Goal: Task Accomplishment & Management: Use online tool/utility

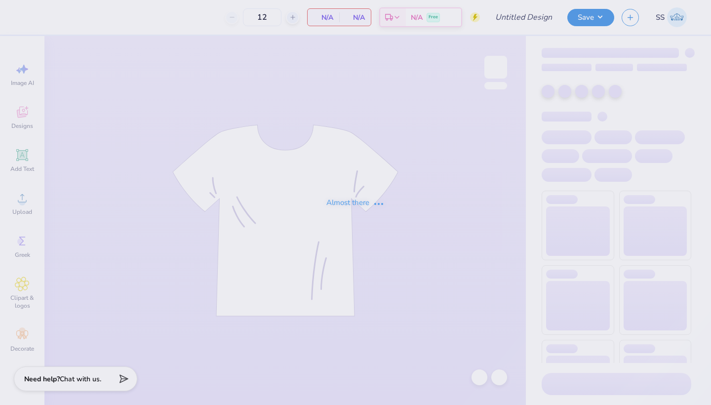
type input "G Phi Tennesse Hoodie"
type input "75"
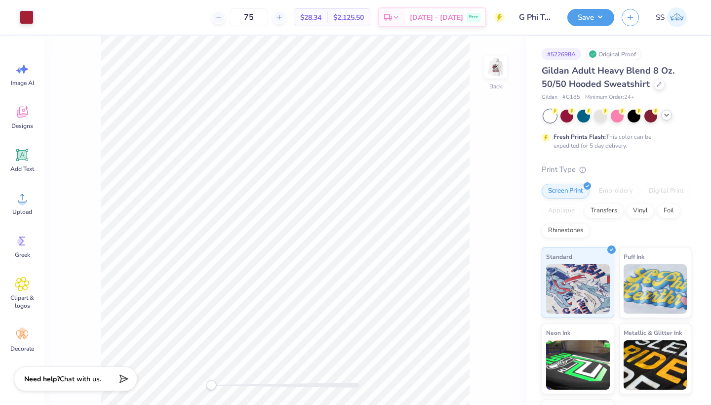
click at [668, 117] on icon at bounding box center [667, 115] width 8 height 8
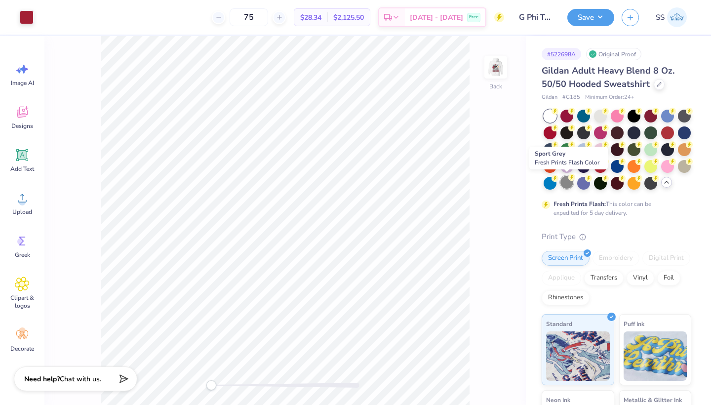
click at [565, 181] on div at bounding box center [567, 182] width 13 height 13
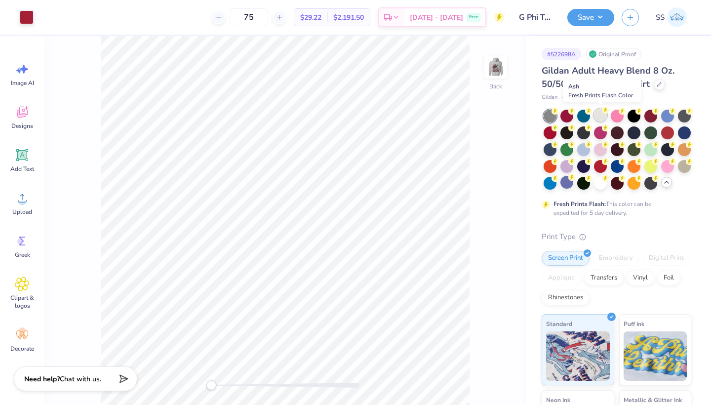
click at [602, 120] on div at bounding box center [600, 115] width 13 height 13
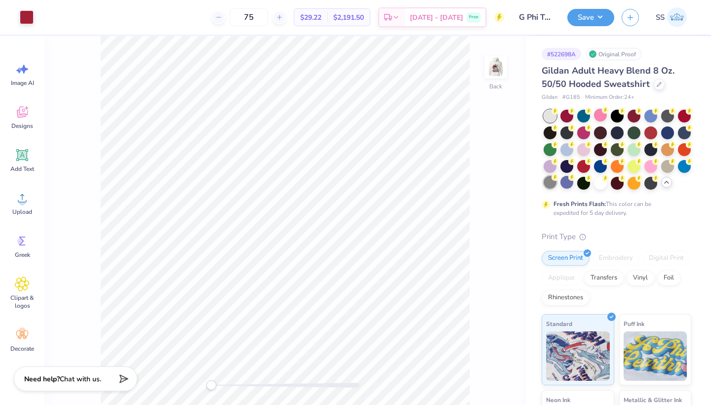
click at [553, 185] on div at bounding box center [550, 182] width 13 height 13
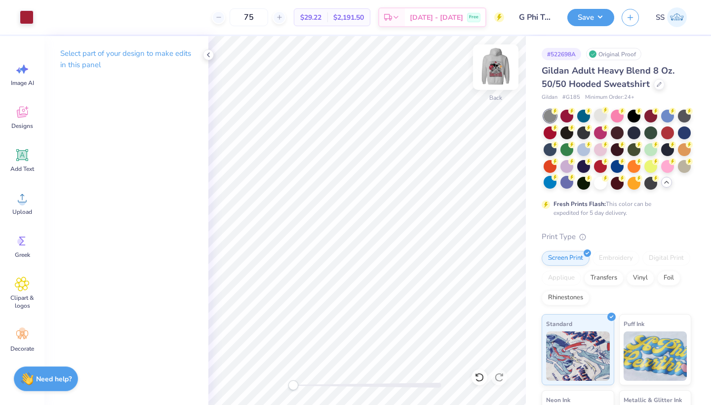
click at [491, 71] on img at bounding box center [496, 67] width 40 height 40
click at [492, 66] on img at bounding box center [496, 67] width 40 height 40
click at [492, 66] on img at bounding box center [496, 67] width 20 height 20
click at [585, 22] on button "Save" at bounding box center [591, 15] width 47 height 17
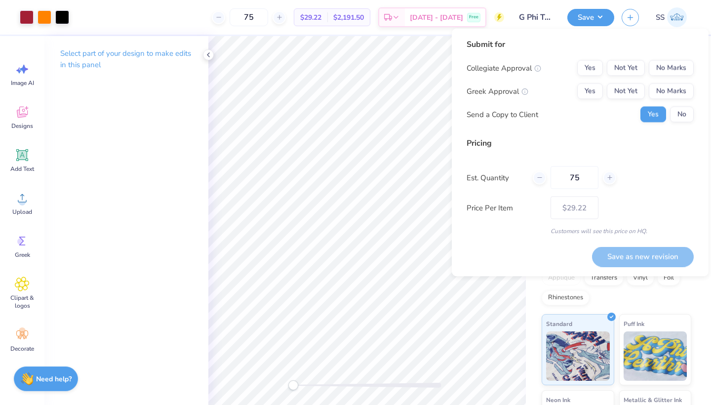
click at [632, 59] on div "Submit for Collegiate Approval Yes Not Yet No Marks Greek Approval Yes Not Yet …" at bounding box center [580, 84] width 227 height 91
click at [632, 66] on button "Not Yet" at bounding box center [626, 68] width 38 height 16
click at [632, 88] on button "Not Yet" at bounding box center [626, 91] width 38 height 16
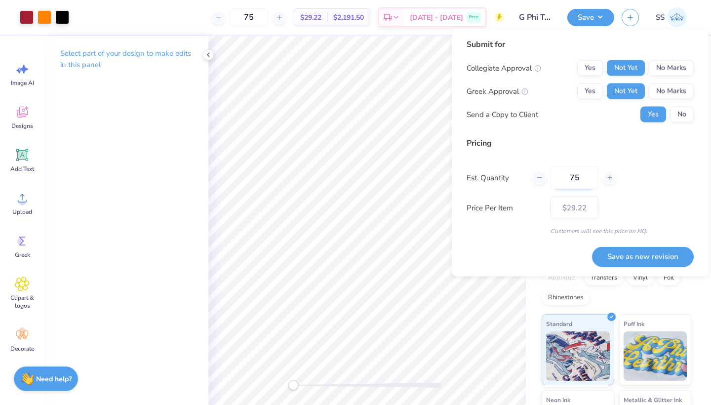
click at [582, 178] on input "75" at bounding box center [575, 177] width 48 height 23
type input "7"
type input "0"
type input "024"
type input "24"
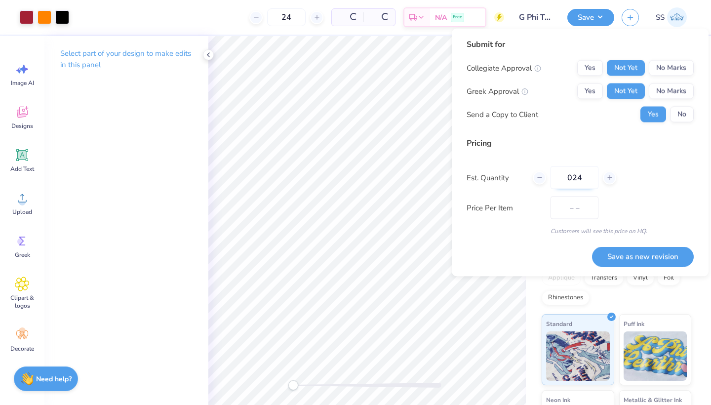
type input "$37.83"
type input "0"
type input "24"
click at [628, 201] on div "Price Per Item $37.83" at bounding box center [580, 208] width 227 height 23
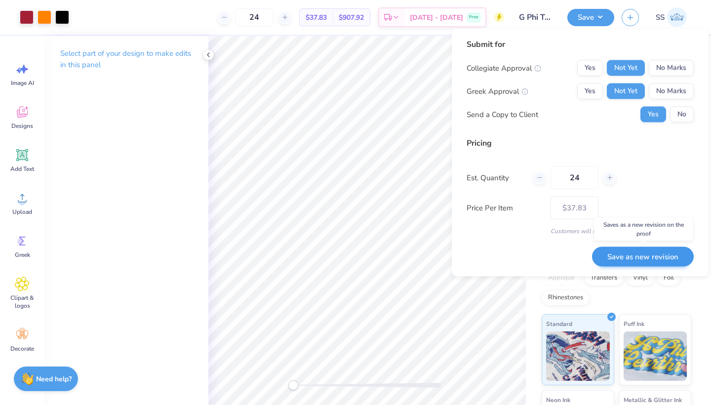
click at [641, 254] on button "Save as new revision" at bounding box center [643, 257] width 102 height 20
type input "$37.83"
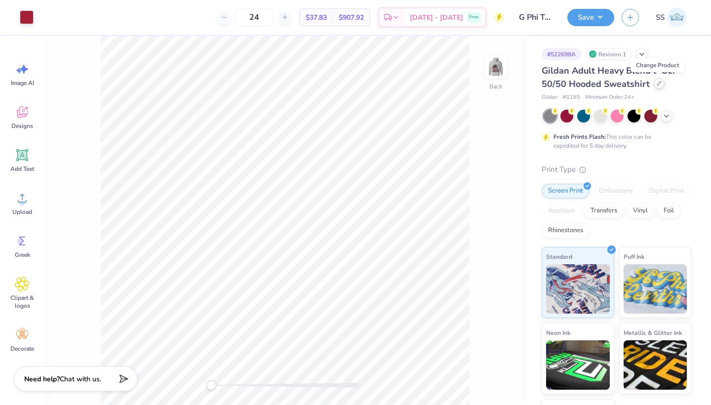
click at [657, 81] on icon at bounding box center [659, 83] width 5 height 5
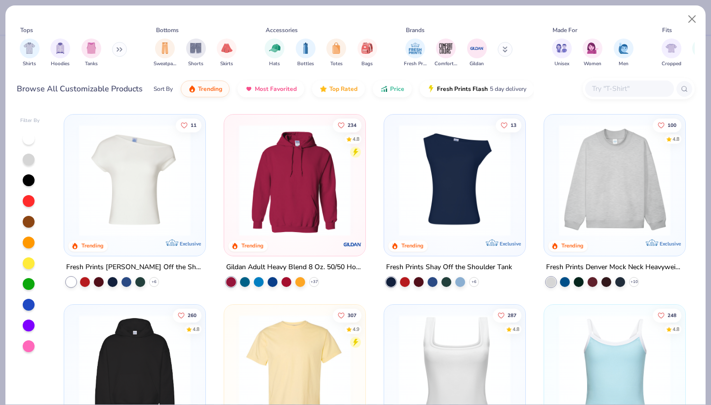
click at [623, 94] on input "text" at bounding box center [629, 88] width 76 height 11
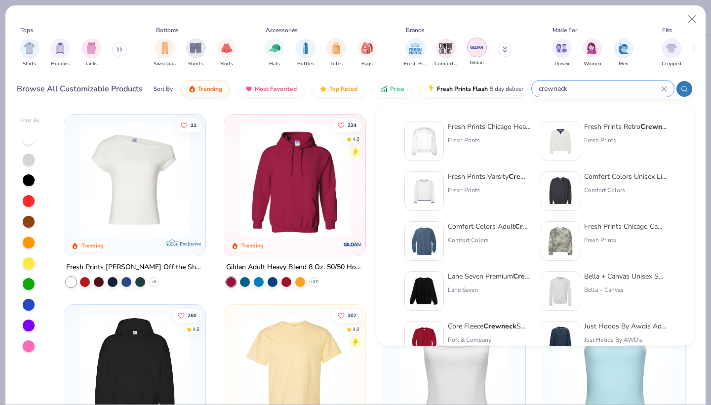
type input "crewneck"
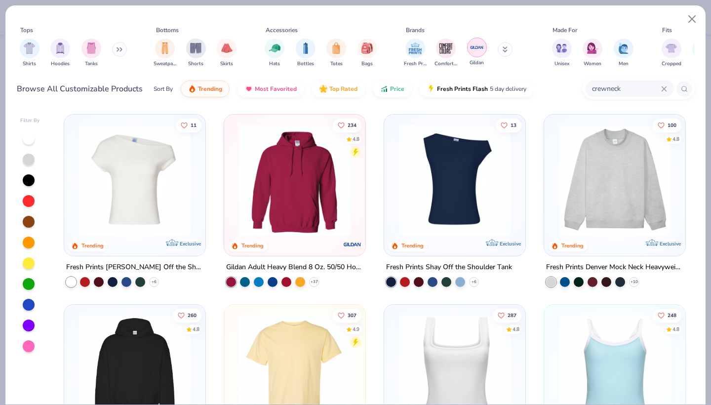
click at [478, 45] on img "filter for Gildan" at bounding box center [477, 47] width 15 height 15
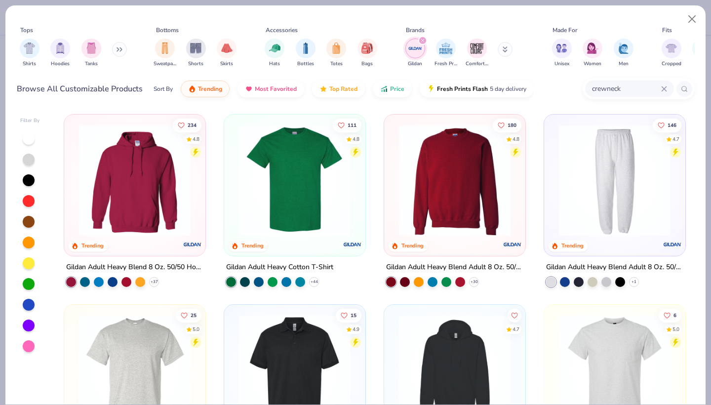
click at [450, 174] on img at bounding box center [455, 180] width 122 height 112
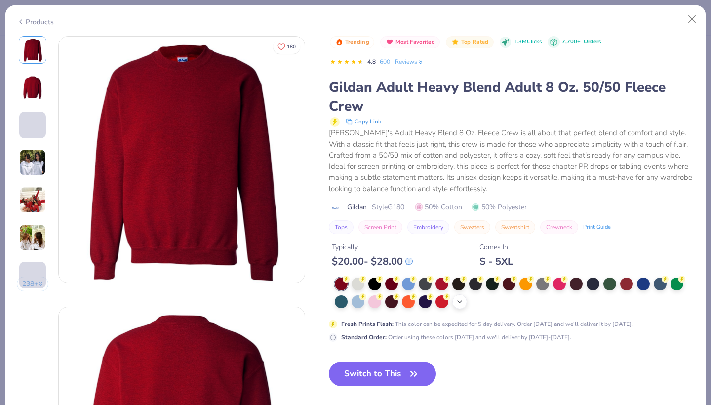
click at [458, 279] on div at bounding box center [459, 284] width 13 height 13
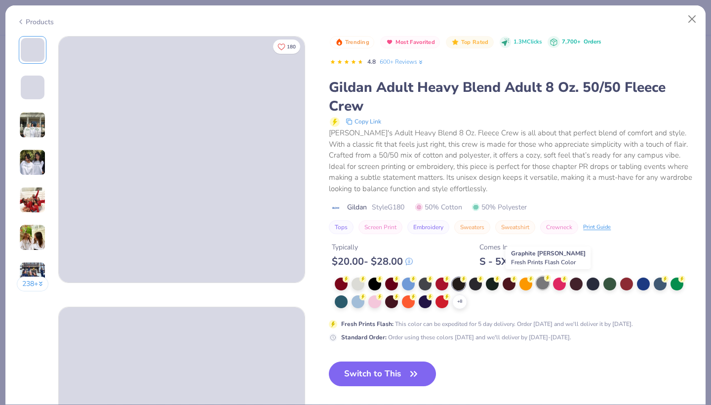
click at [544, 279] on div at bounding box center [542, 283] width 13 height 13
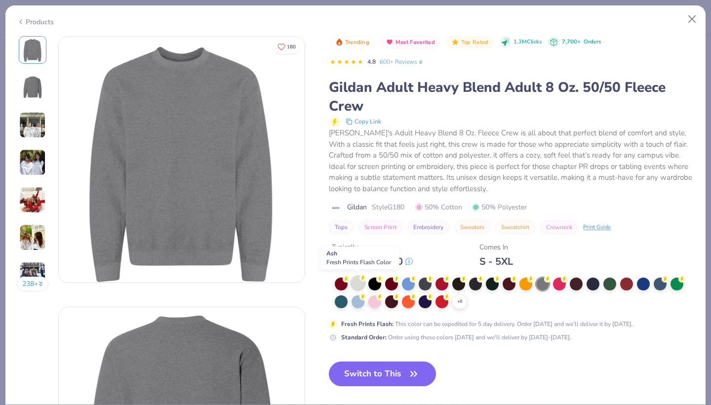
click at [356, 281] on div at bounding box center [358, 283] width 13 height 13
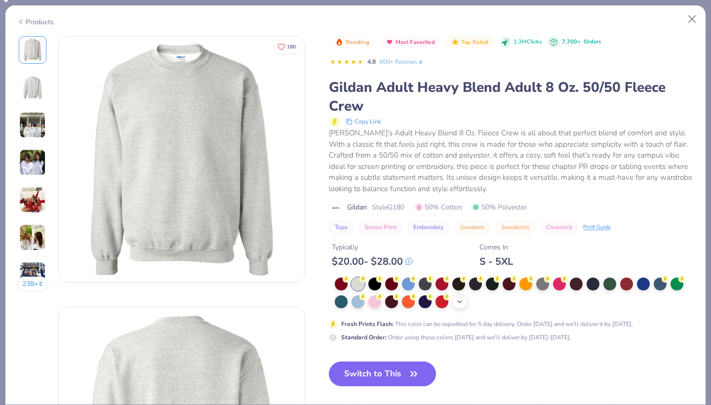
click at [462, 301] on polyline at bounding box center [460, 302] width 4 height 2
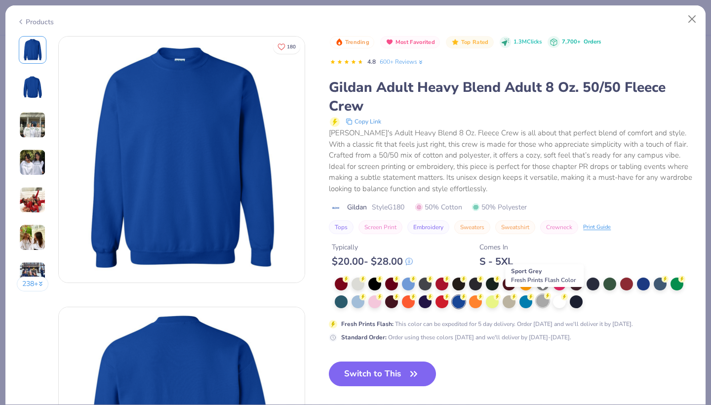
click at [544, 299] on div at bounding box center [542, 300] width 13 height 13
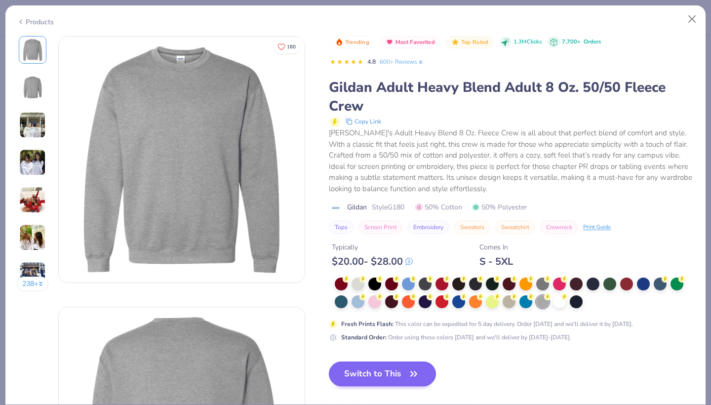
click at [381, 371] on button "Switch to This" at bounding box center [382, 374] width 107 height 25
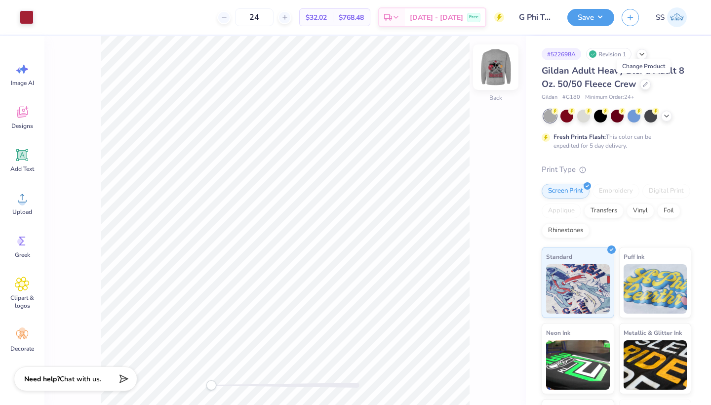
click at [501, 73] on img at bounding box center [496, 67] width 40 height 40
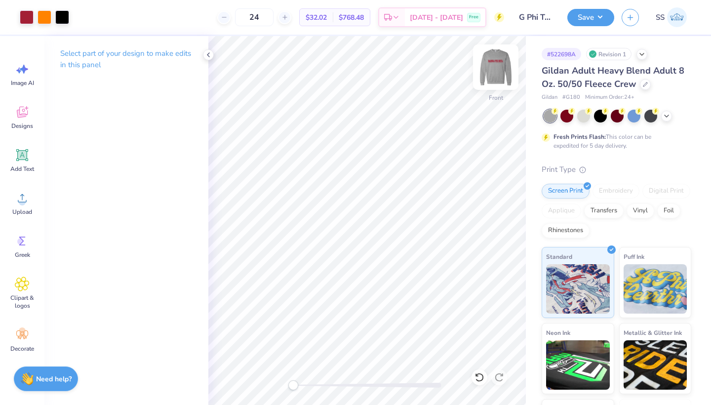
click at [494, 68] on img at bounding box center [496, 67] width 40 height 40
click at [494, 68] on img at bounding box center [496, 67] width 20 height 20
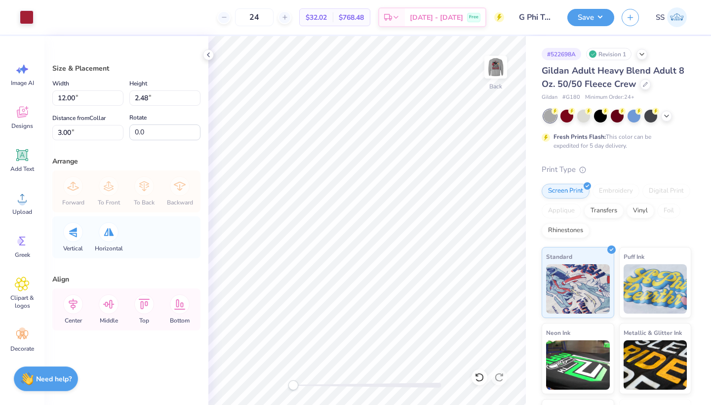
type input "13.46"
type input "2.78"
type input "14.88"
type input "3.07"
type input "14.47"
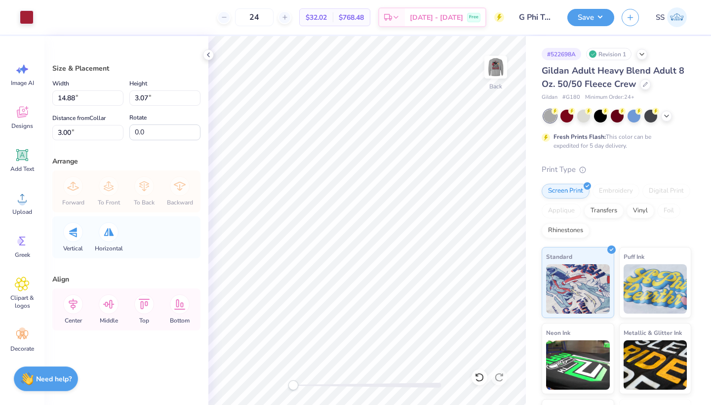
type input "2.99"
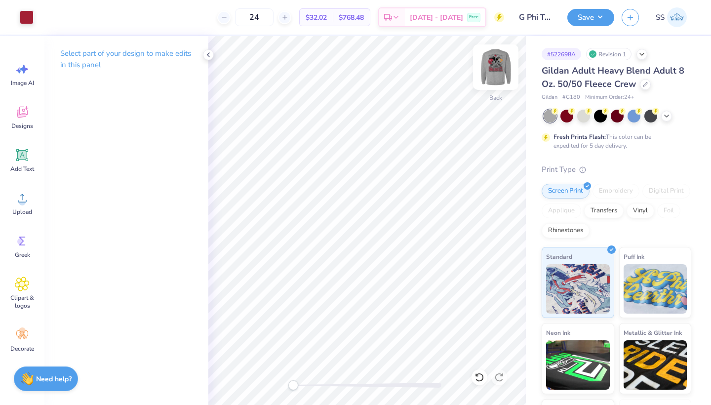
click at [503, 69] on img at bounding box center [496, 67] width 40 height 40
click at [503, 69] on img at bounding box center [496, 67] width 20 height 20
click at [601, 18] on button "Save" at bounding box center [591, 15] width 47 height 17
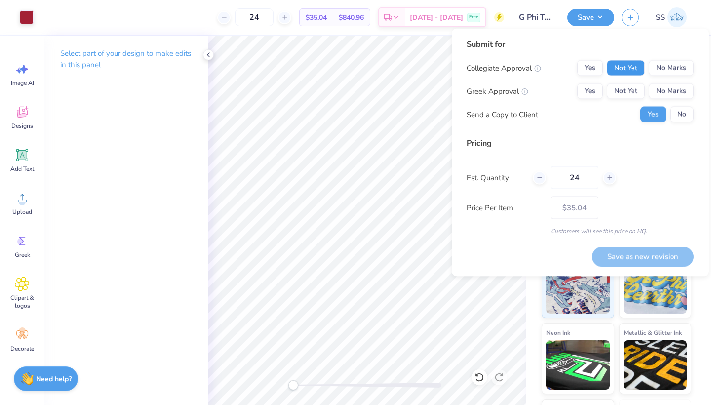
click at [617, 62] on button "Not Yet" at bounding box center [626, 68] width 38 height 16
click at [618, 91] on button "Not Yet" at bounding box center [626, 91] width 38 height 16
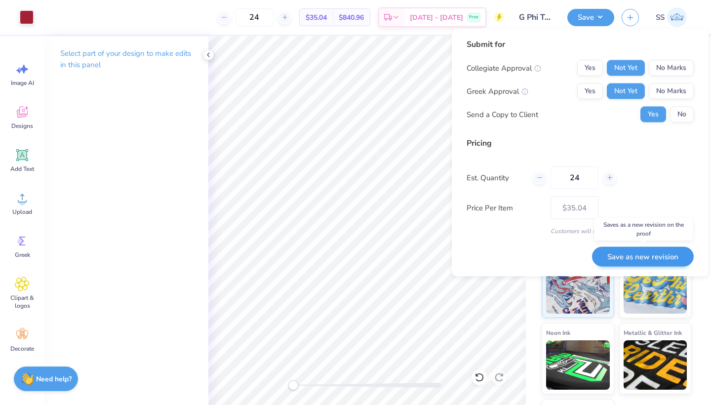
click at [618, 251] on button "Save as new revision" at bounding box center [643, 257] width 102 height 20
type input "$35.04"
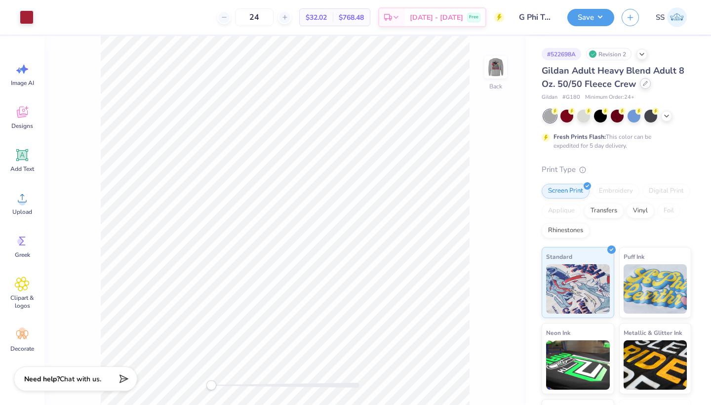
click at [645, 84] on icon at bounding box center [645, 83] width 5 height 5
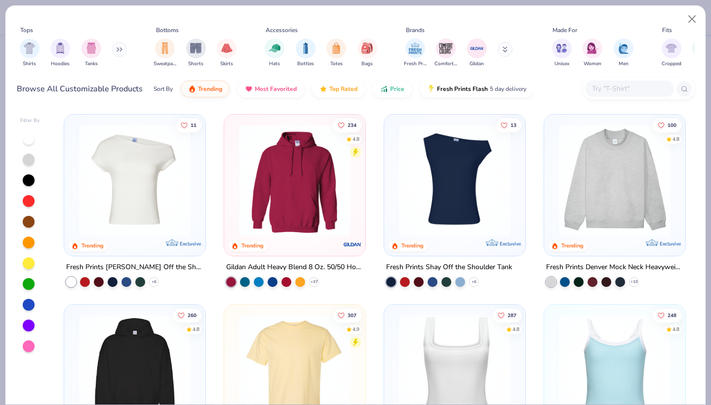
click at [601, 87] on input "text" at bounding box center [629, 88] width 76 height 11
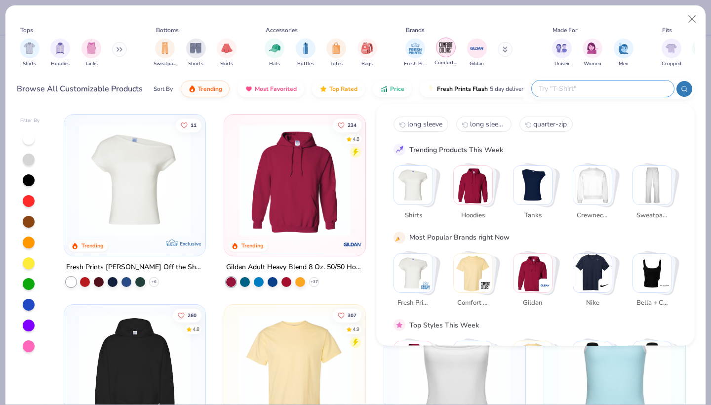
click at [448, 47] on img "filter for Comfort Colors" at bounding box center [446, 47] width 15 height 15
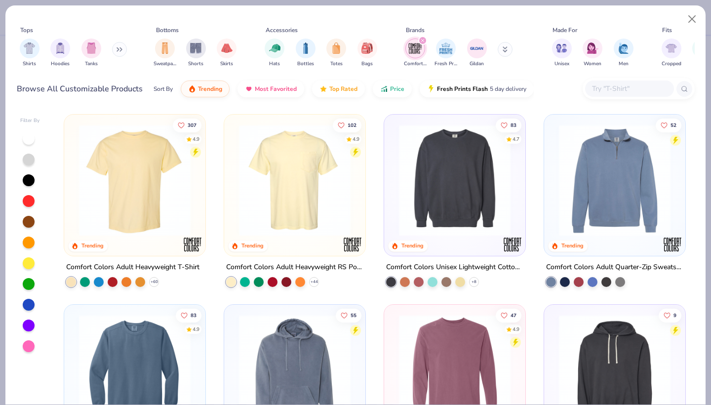
click at [163, 233] on img at bounding box center [135, 180] width 122 height 112
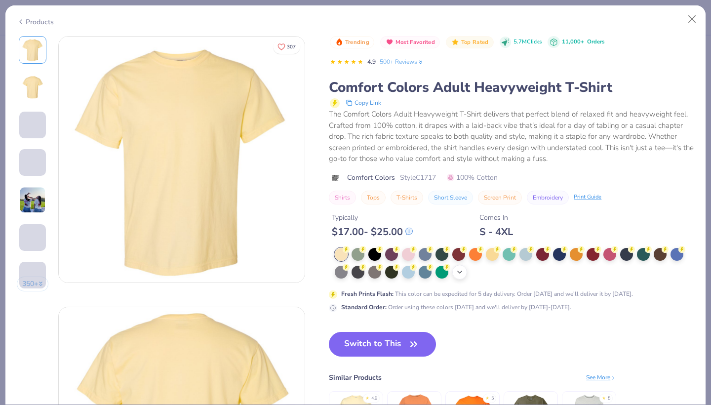
click at [456, 269] on icon at bounding box center [460, 272] width 8 height 8
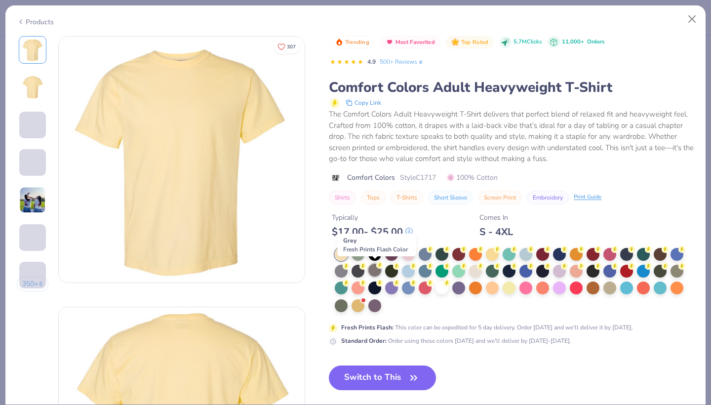
click at [376, 273] on div at bounding box center [375, 270] width 13 height 13
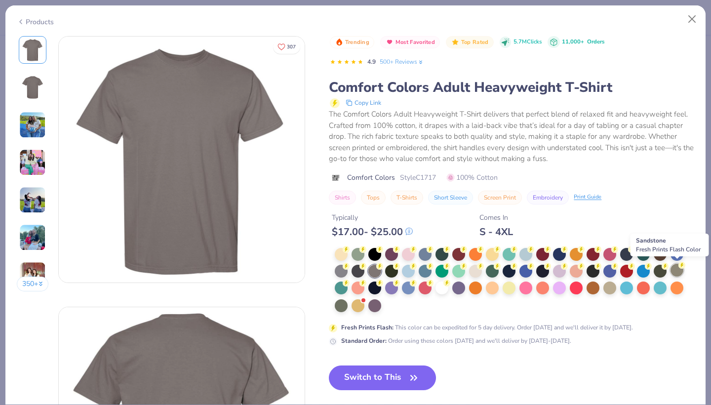
click at [677, 269] on div at bounding box center [677, 270] width 13 height 13
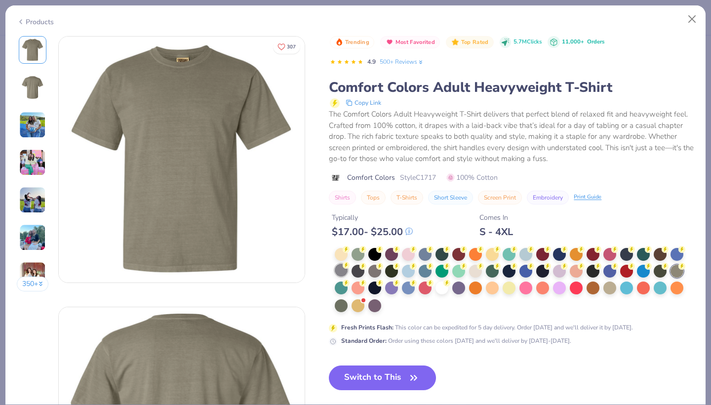
click at [337, 269] on div at bounding box center [341, 270] width 13 height 13
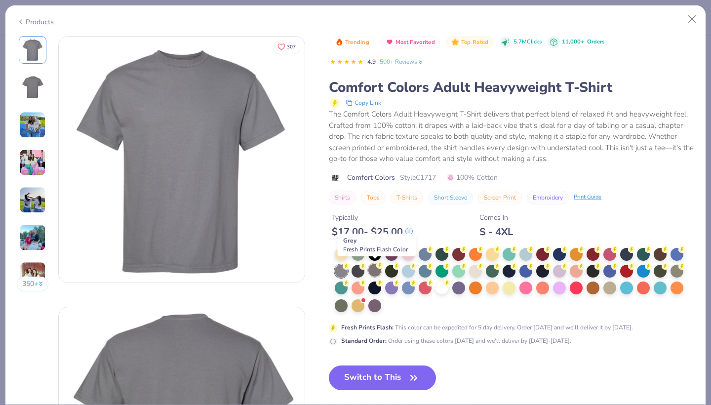
click at [377, 269] on div at bounding box center [375, 270] width 13 height 13
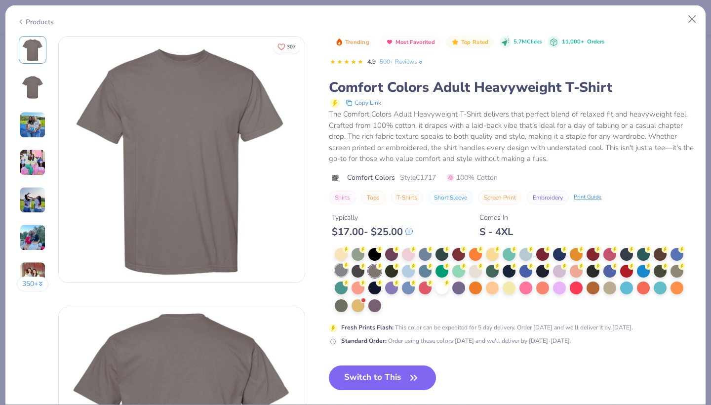
click at [340, 265] on div at bounding box center [341, 270] width 13 height 13
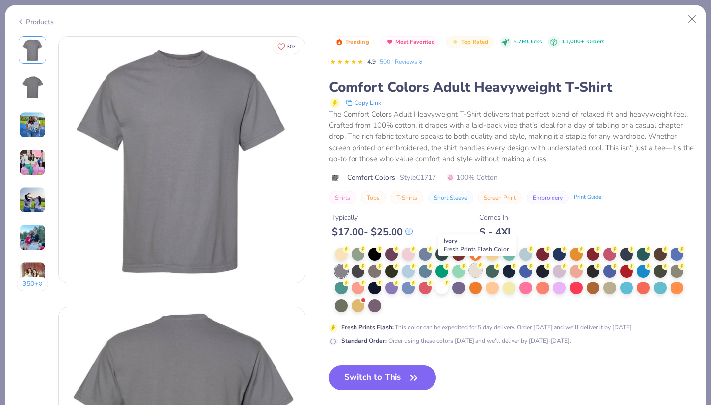
click at [477, 271] on div at bounding box center [475, 270] width 13 height 13
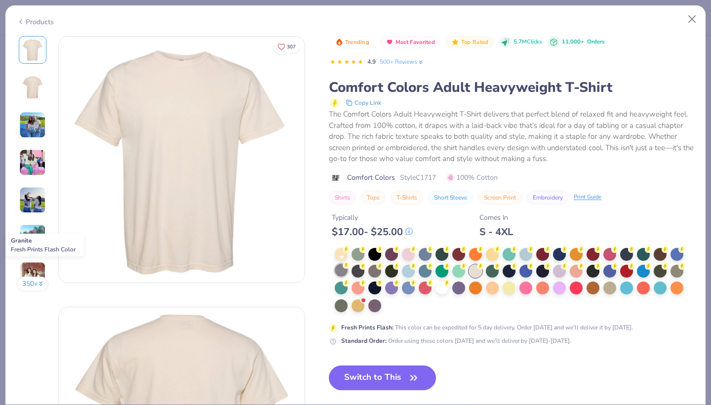
click at [342, 270] on div at bounding box center [341, 270] width 13 height 13
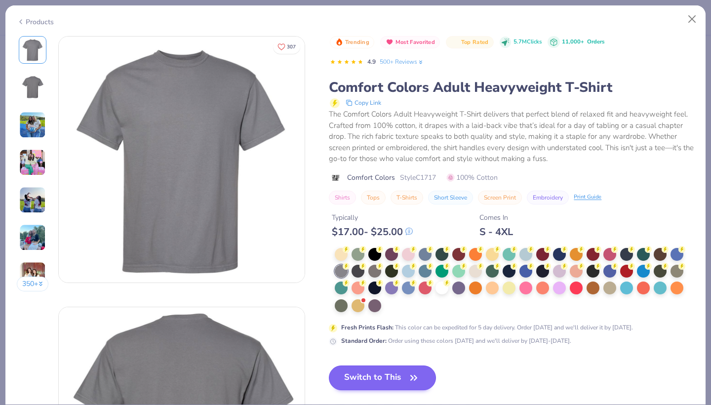
click at [384, 371] on button "Switch to This" at bounding box center [382, 378] width 107 height 25
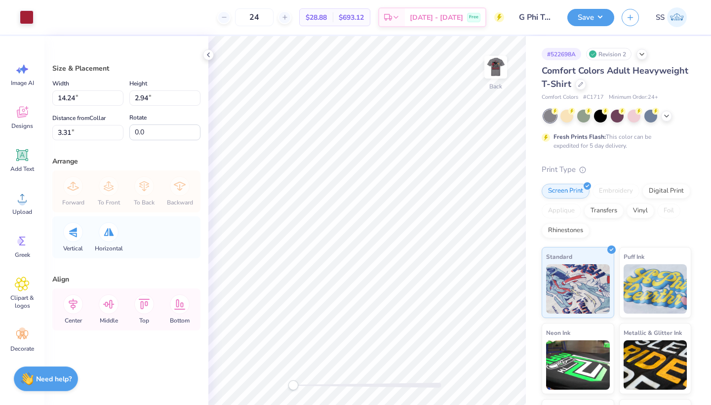
type input "12.97"
type input "2.68"
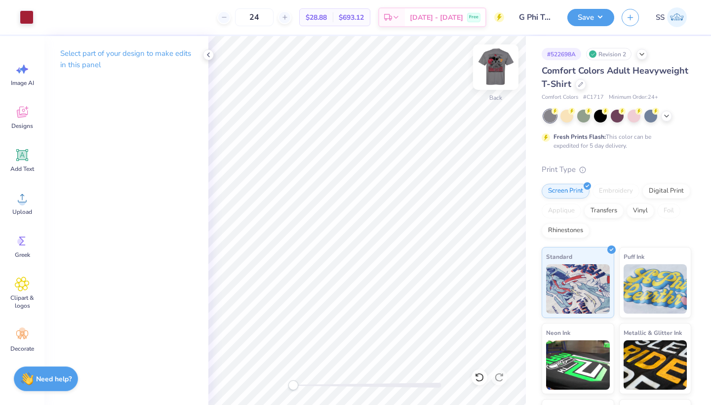
click at [502, 70] on img at bounding box center [496, 67] width 40 height 40
click at [501, 70] on img at bounding box center [496, 67] width 40 height 40
click at [501, 70] on img at bounding box center [496, 67] width 20 height 20
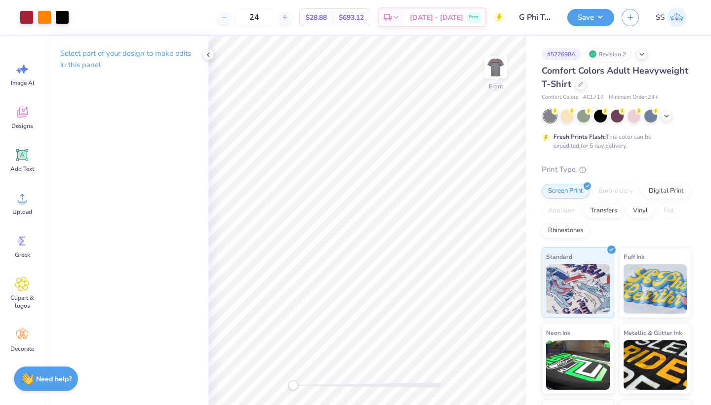
click at [501, 70] on img at bounding box center [496, 67] width 20 height 20
click at [592, 24] on button "Save" at bounding box center [591, 15] width 47 height 17
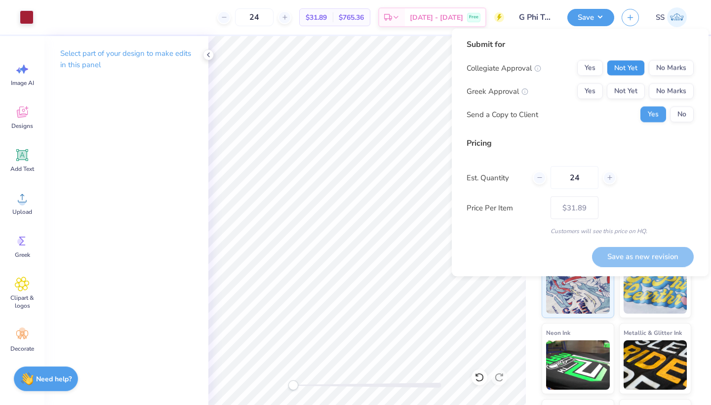
click at [621, 60] on button "Not Yet" at bounding box center [626, 68] width 38 height 16
click at [620, 82] on div "Collegiate Approval Yes Not Yet No Marks Greek Approval Yes Not Yet No Marks Se…" at bounding box center [580, 91] width 227 height 62
click at [623, 92] on button "Not Yet" at bounding box center [626, 91] width 38 height 16
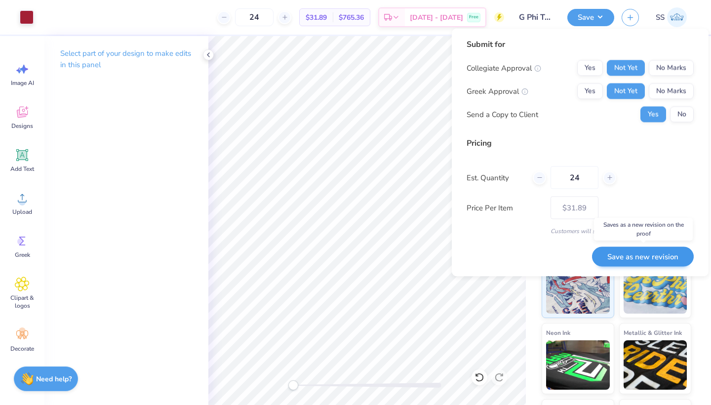
click at [631, 249] on button "Save as new revision" at bounding box center [643, 257] width 102 height 20
type input "$31.89"
